Goal: Task Accomplishment & Management: Use online tool/utility

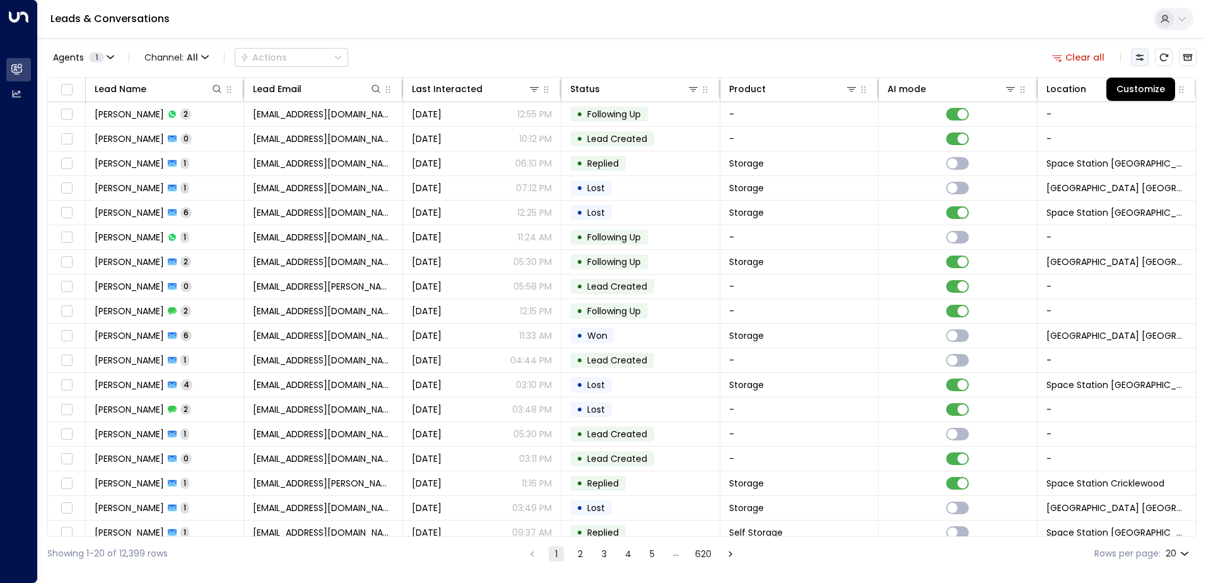
click at [1139, 58] on icon "Customize" at bounding box center [1139, 57] width 10 height 10
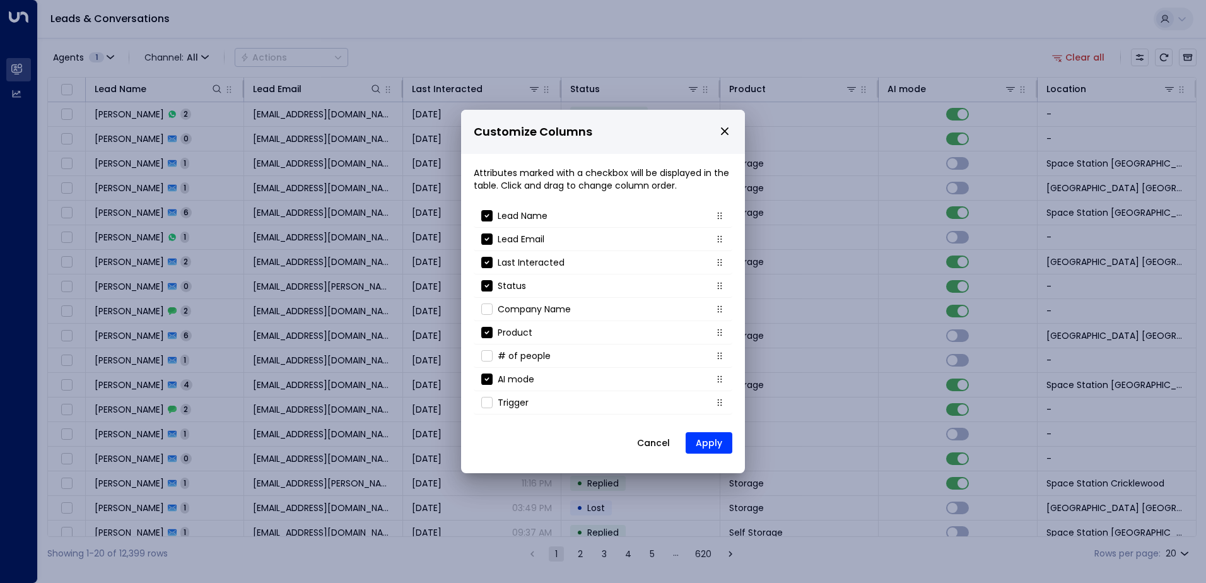
click at [659, 440] on button "Cancel" at bounding box center [653, 442] width 54 height 23
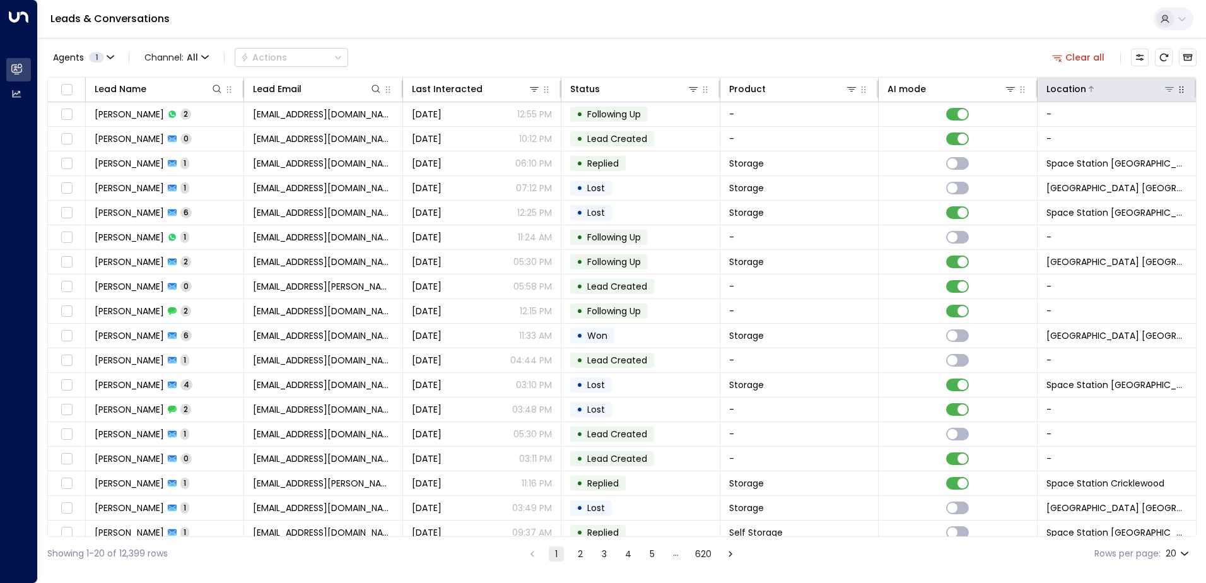
click at [1164, 91] on icon at bounding box center [1169, 89] width 10 height 10
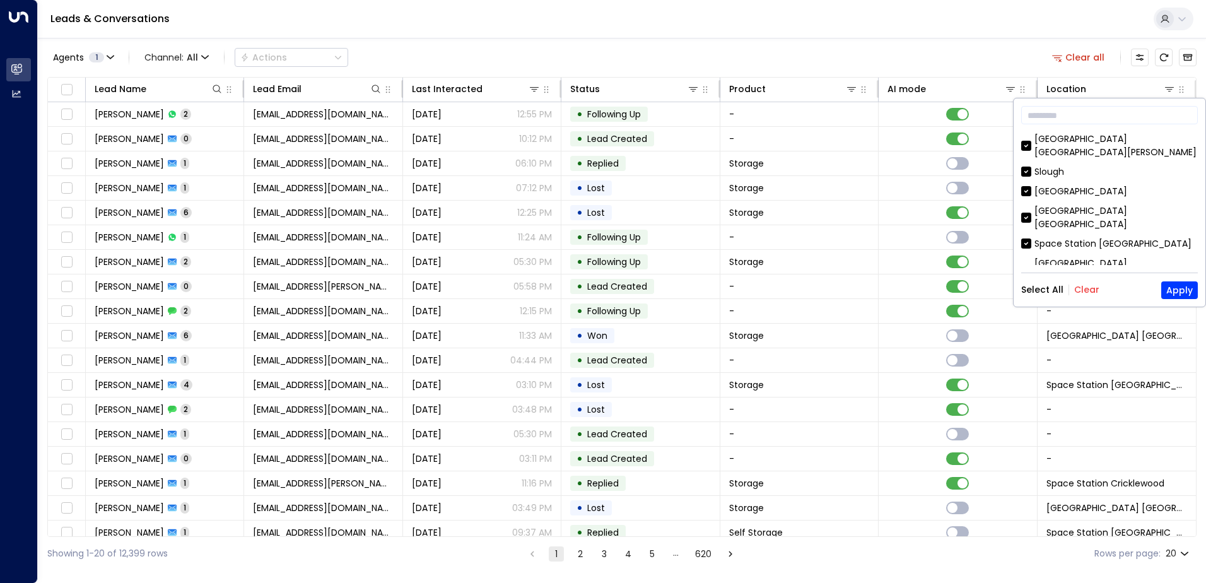
click at [1084, 288] on button "Clear" at bounding box center [1086, 289] width 25 height 10
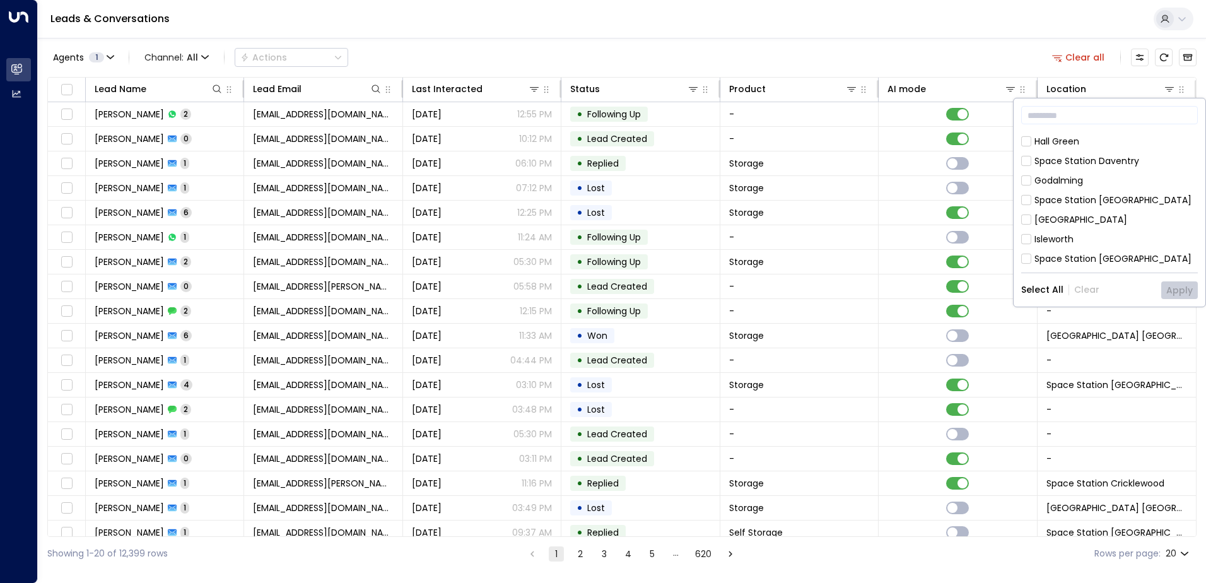
scroll to position [682, 0]
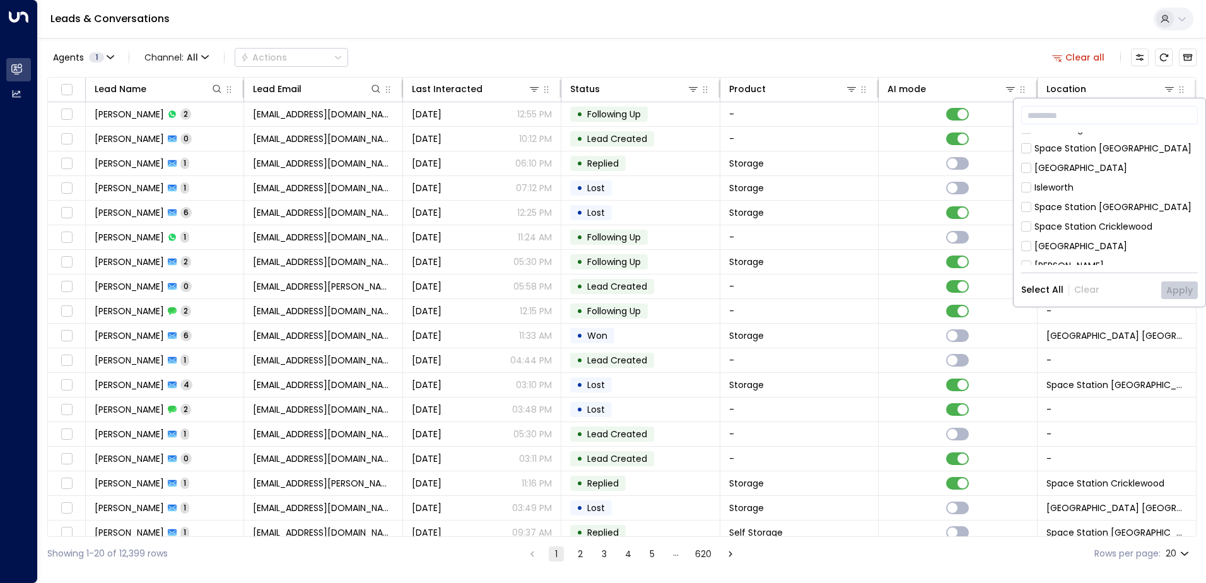
click at [1029, 332] on icon at bounding box center [1026, 337] width 10 height 11
click at [1175, 286] on div "​ [GEOGRAPHIC_DATA] [GEOGRAPHIC_DATA][PERSON_NAME] [GEOGRAPHIC_DATA] [GEOGRAPHI…" at bounding box center [1109, 202] width 192 height 208
click at [1178, 294] on button "Apply" at bounding box center [1179, 290] width 37 height 18
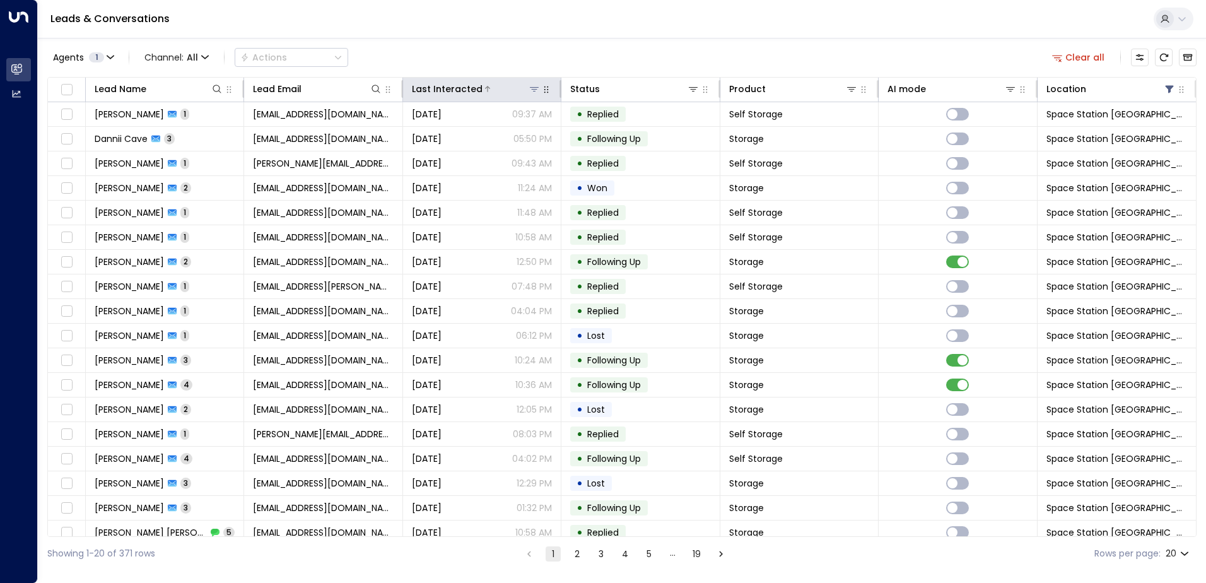
click at [482, 84] on div at bounding box center [511, 89] width 58 height 13
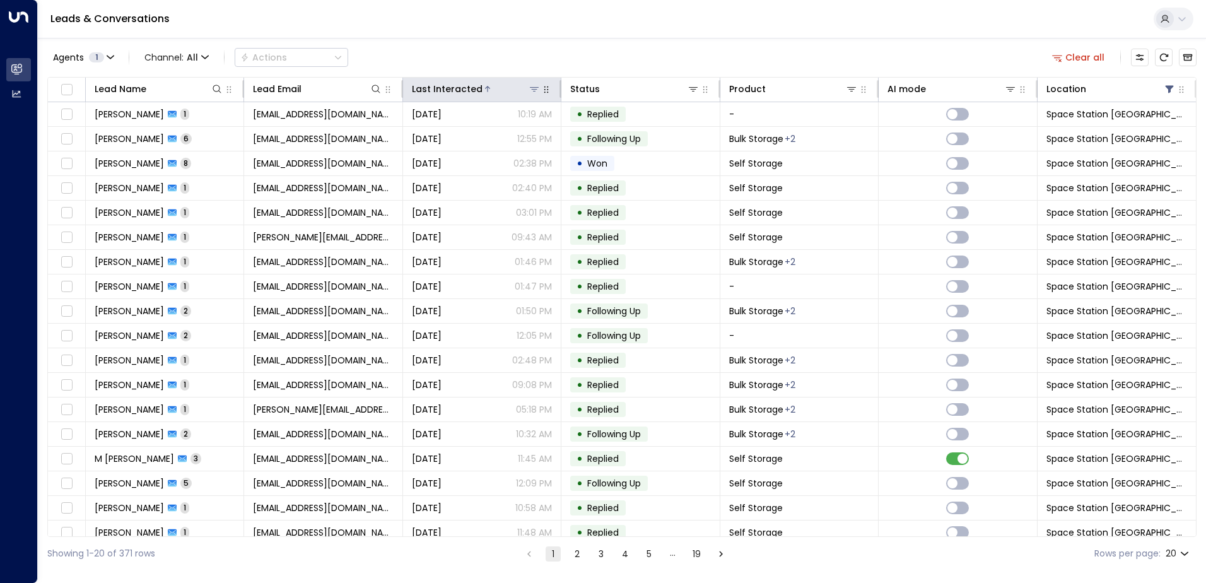
click at [482, 84] on div at bounding box center [511, 89] width 58 height 13
